Goal: Information Seeking & Learning: Learn about a topic

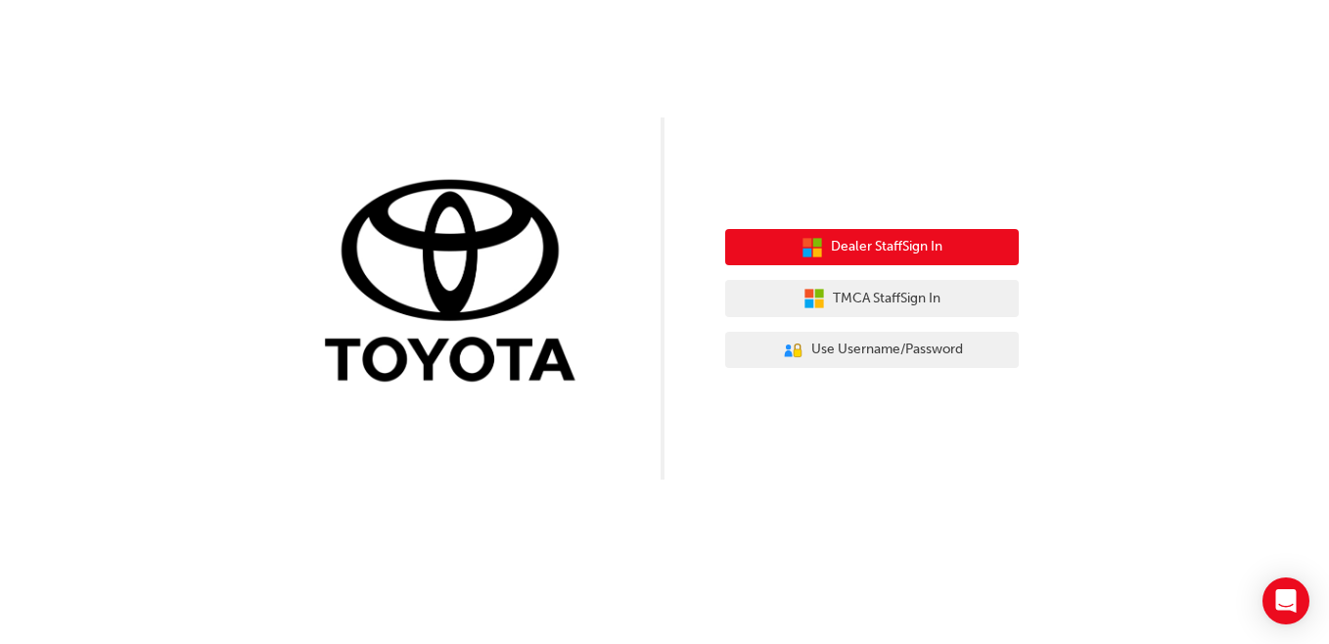
click at [856, 234] on button "Dealer Staff Sign In" at bounding box center [872, 247] width 294 height 37
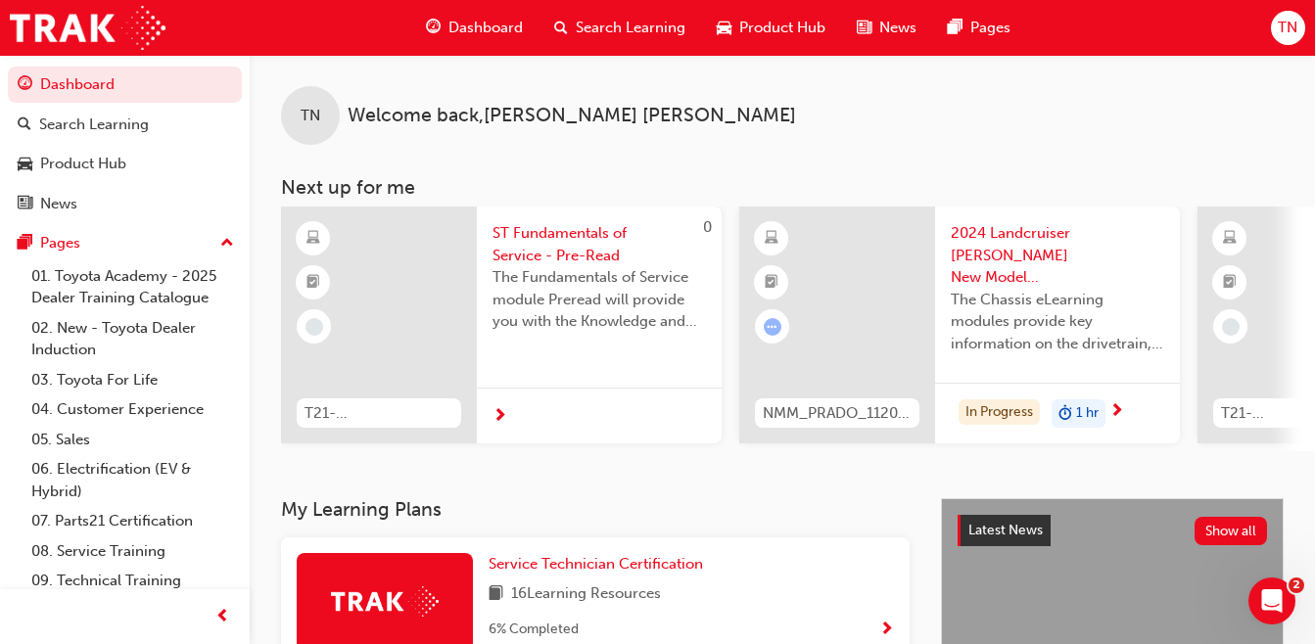
click at [91, 117] on div "Search Learning" at bounding box center [94, 125] width 110 height 23
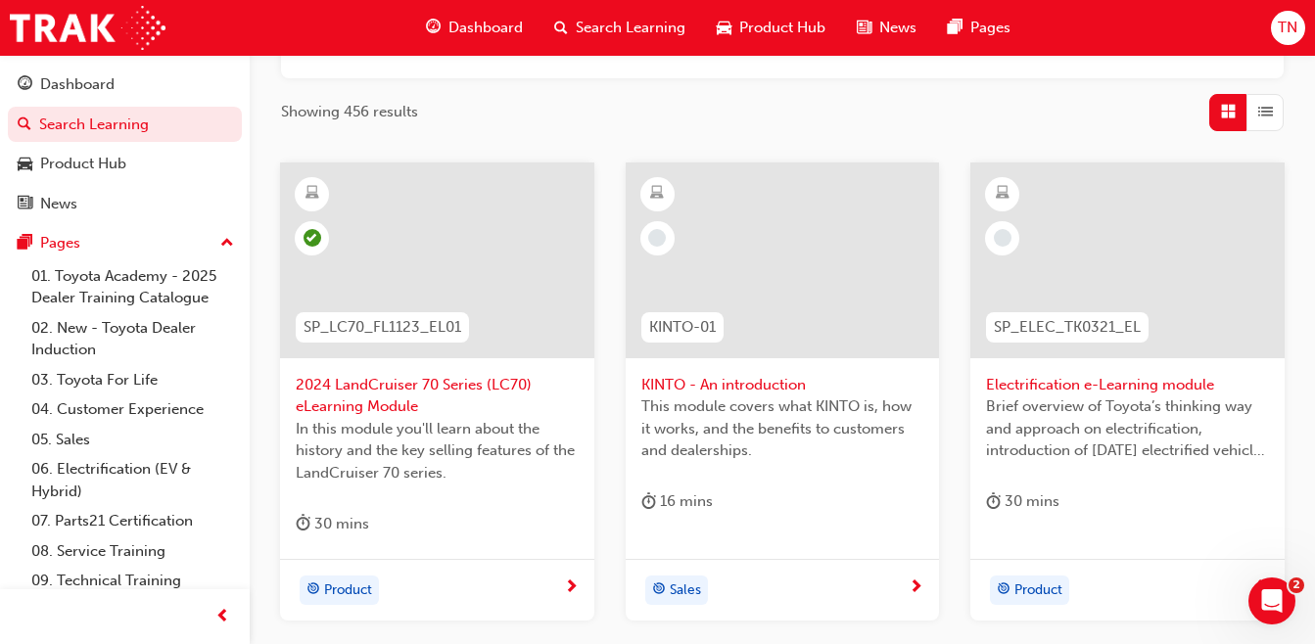
scroll to position [294, 0]
click at [1042, 380] on span "Electrification e-Learning module" at bounding box center [1127, 382] width 283 height 23
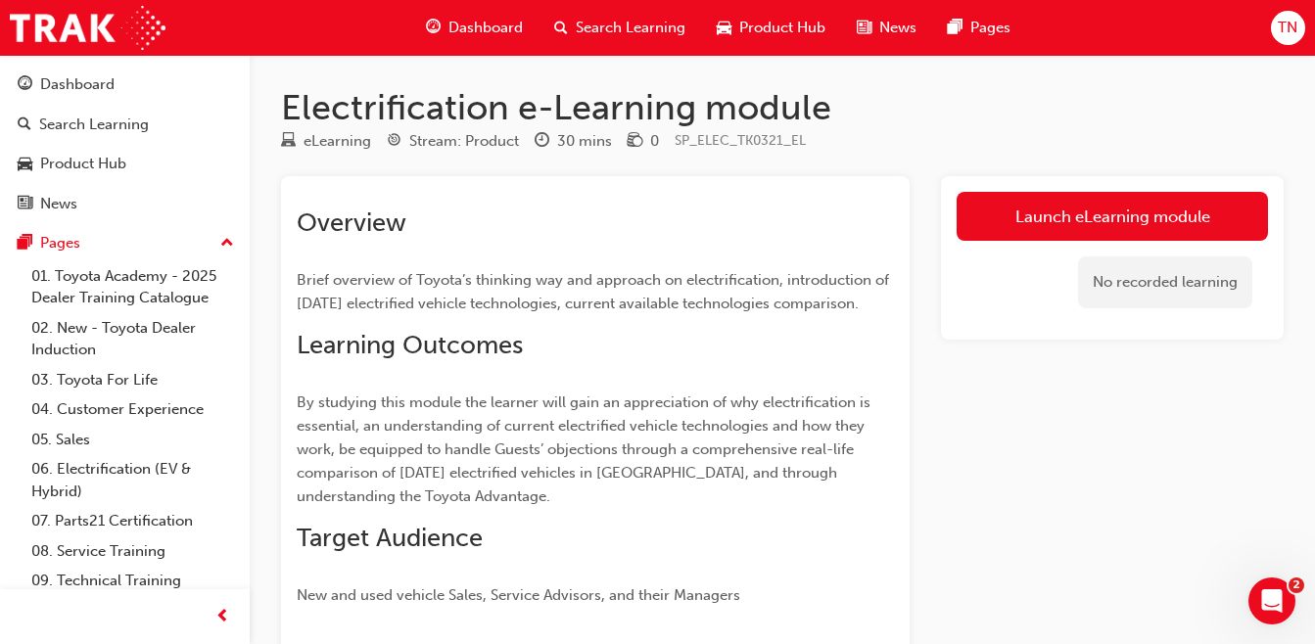
click at [1032, 214] on link "Launch eLearning module" at bounding box center [1111, 216] width 311 height 49
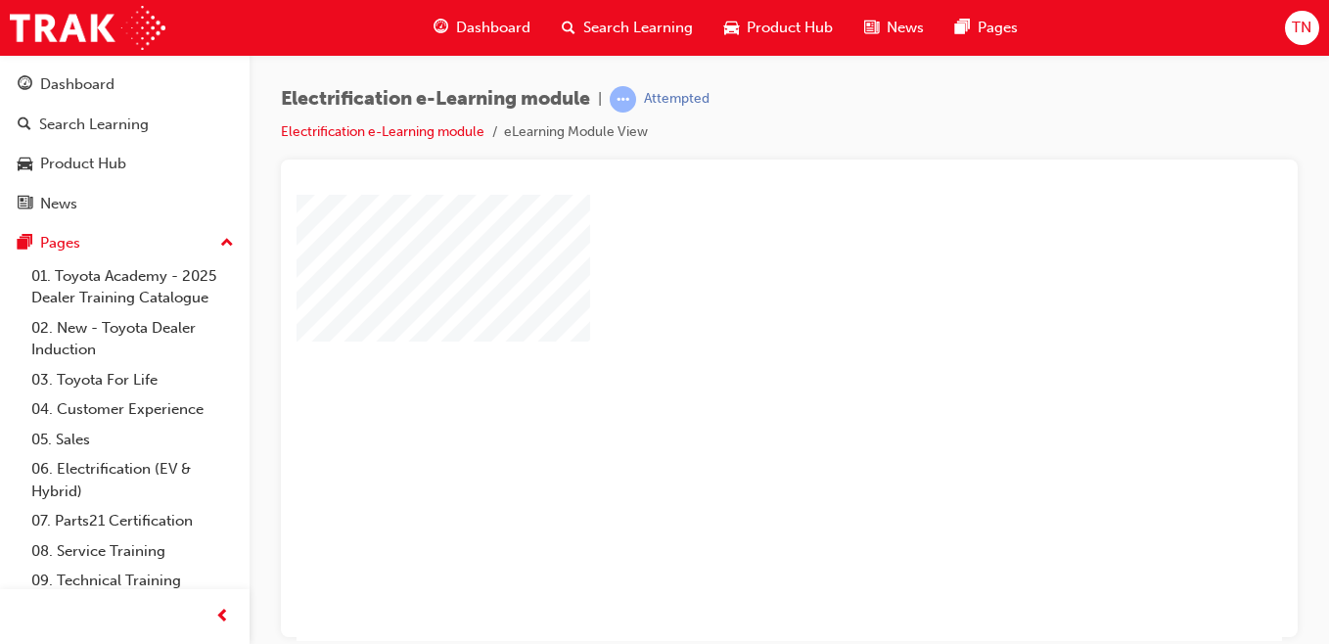
drag, startPoint x: 1278, startPoint y: 252, endPoint x: 1582, endPoint y: 415, distance: 344.7
click at [733, 360] on div "play" at bounding box center [733, 360] width 0 height 0
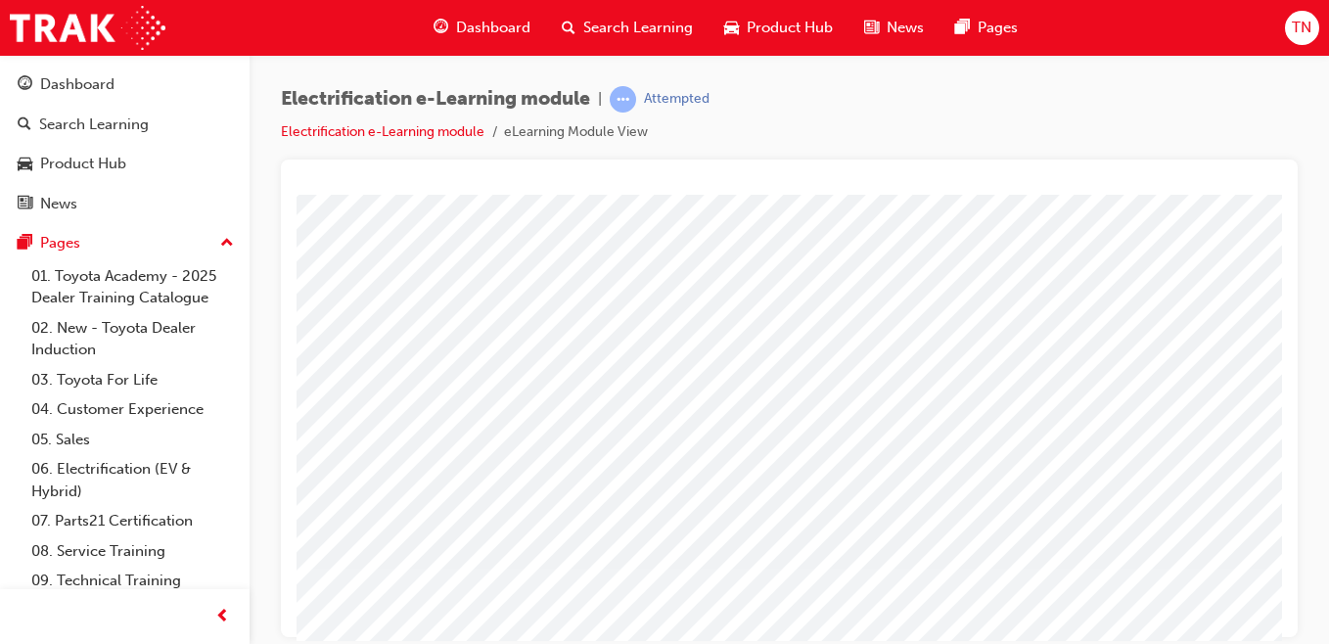
scroll to position [302, 0]
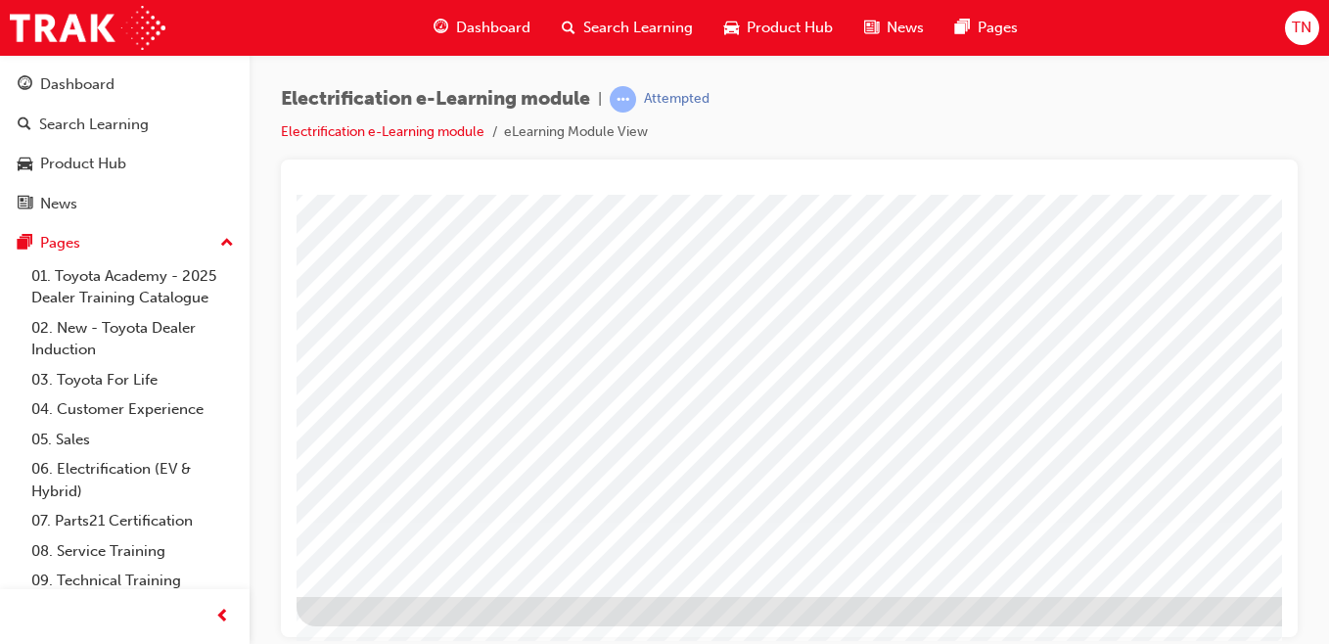
click at [1299, 22] on span "TN" at bounding box center [1302, 28] width 20 height 23
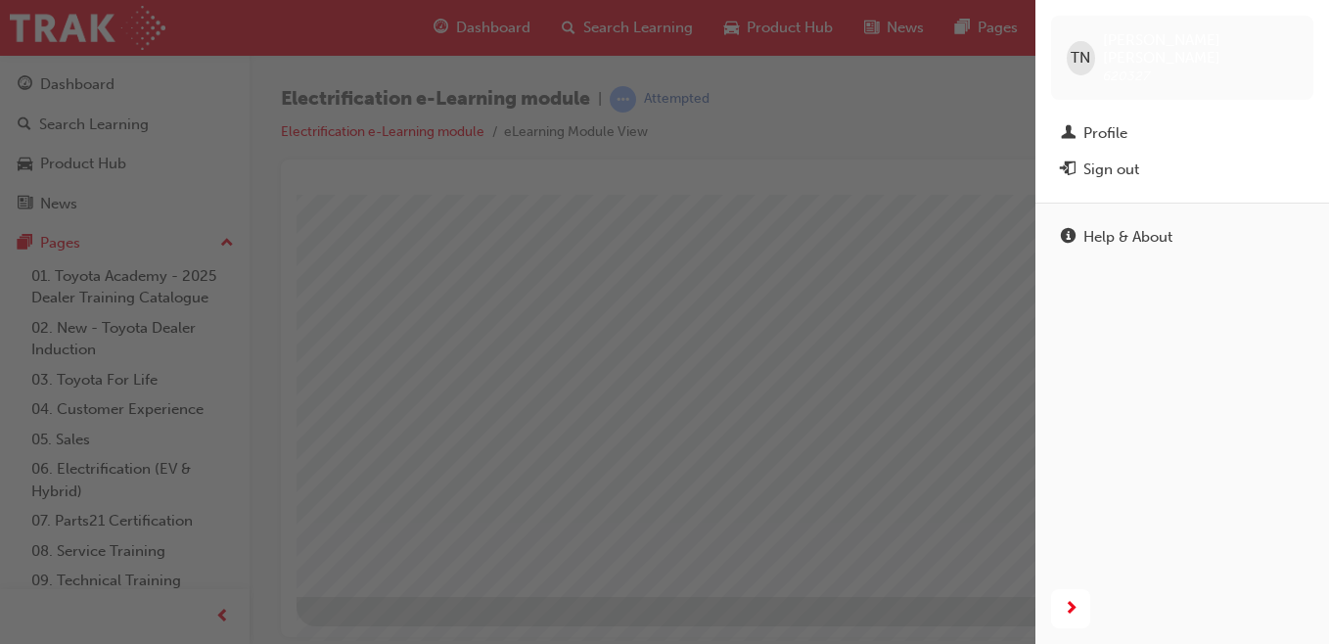
click at [1094, 159] on div "Sign out" at bounding box center [1112, 170] width 56 height 23
